Goal: Check status: Check status

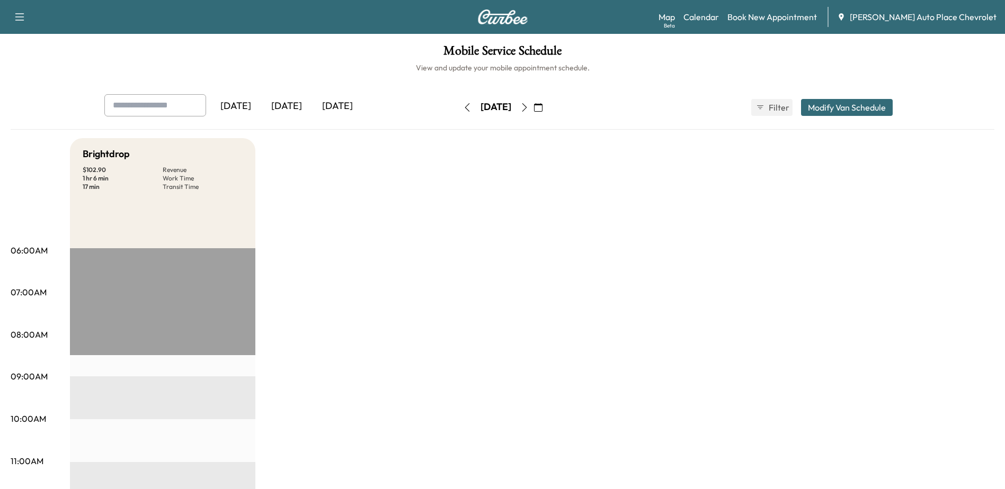
click at [289, 101] on div "[DATE]" at bounding box center [286, 106] width 51 height 24
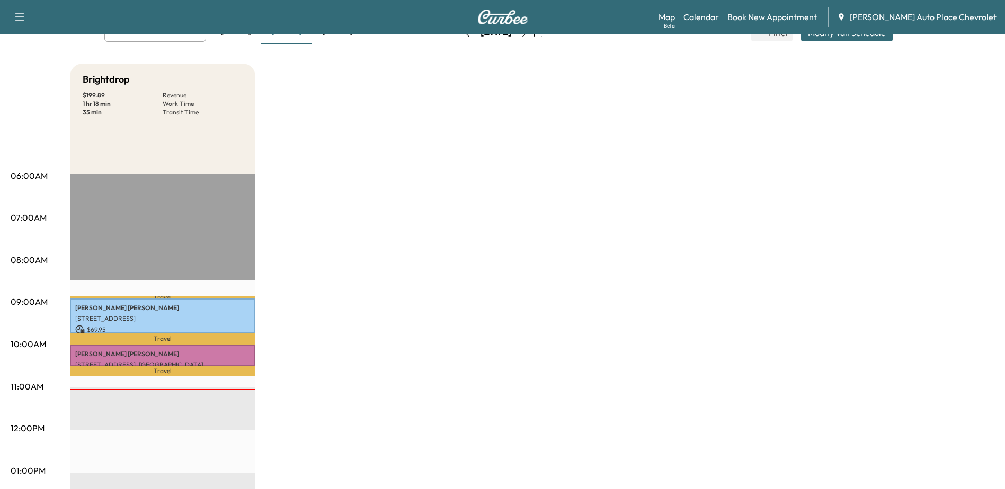
scroll to position [212, 0]
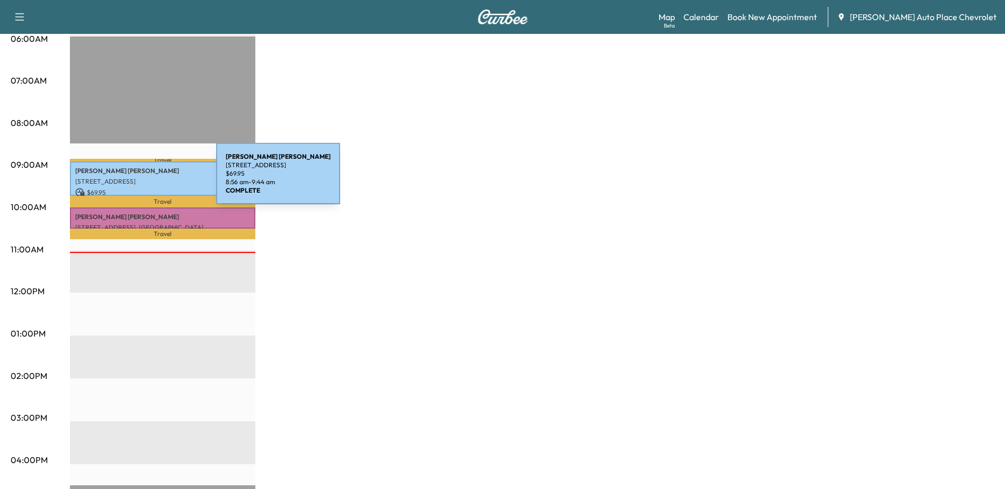
click at [137, 180] on p "[STREET_ADDRESS]" at bounding box center [162, 181] width 175 height 8
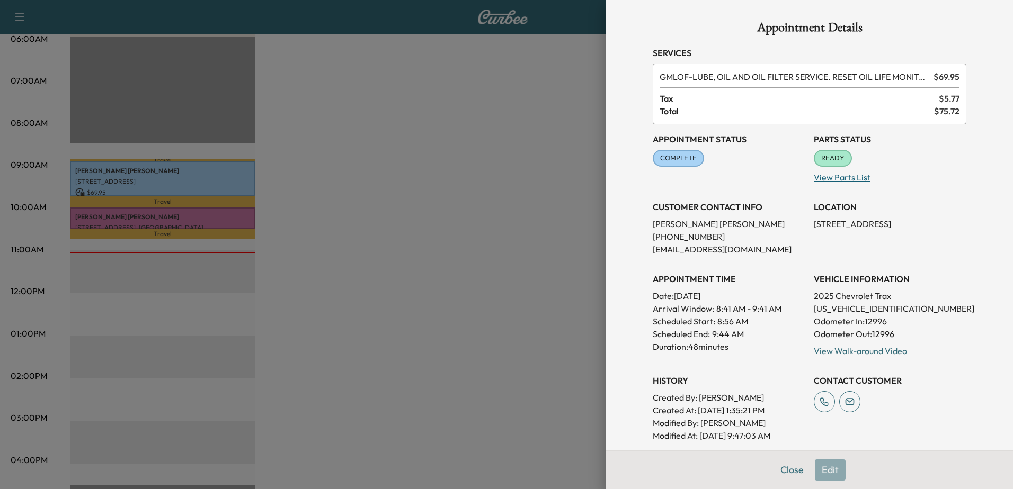
click at [847, 180] on p "View Parts List" at bounding box center [890, 175] width 153 height 17
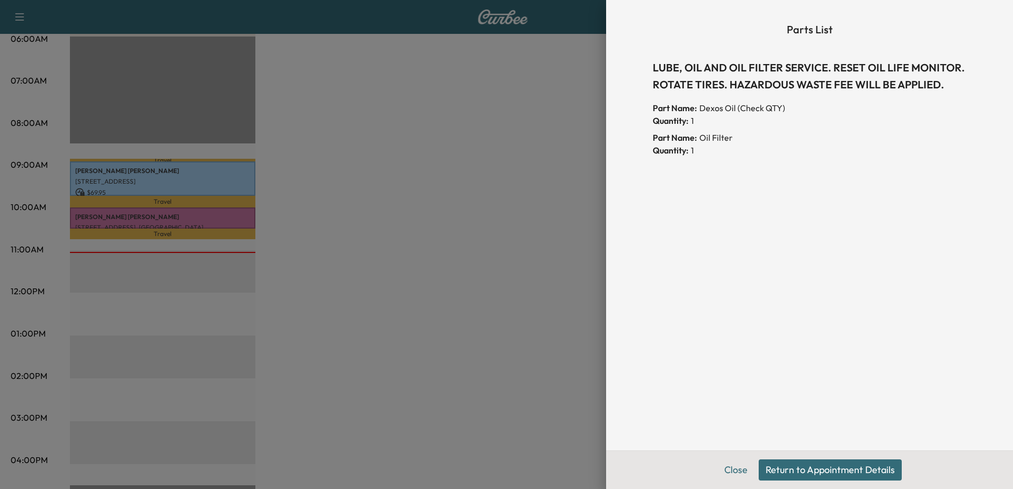
click at [510, 119] on div at bounding box center [506, 244] width 1013 height 489
